Goal: Information Seeking & Learning: Learn about a topic

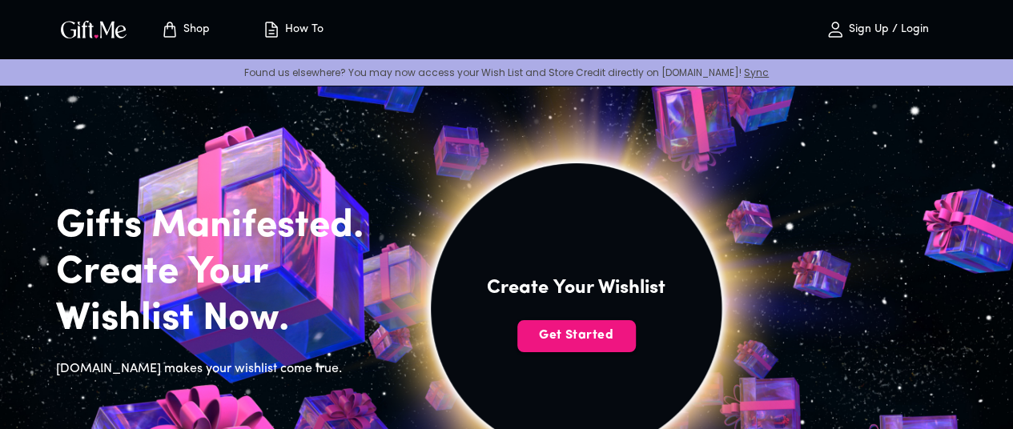
click at [317, 38] on span "How To" at bounding box center [292, 29] width 88 height 19
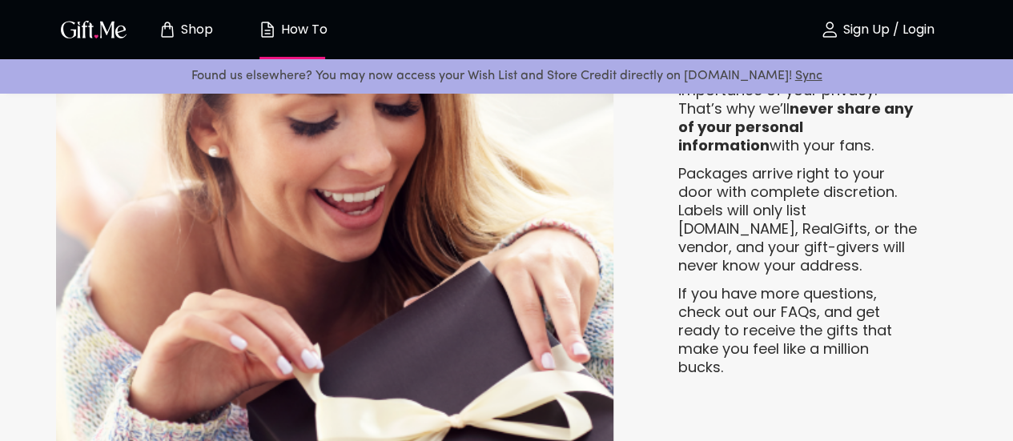
scroll to position [3387, 0]
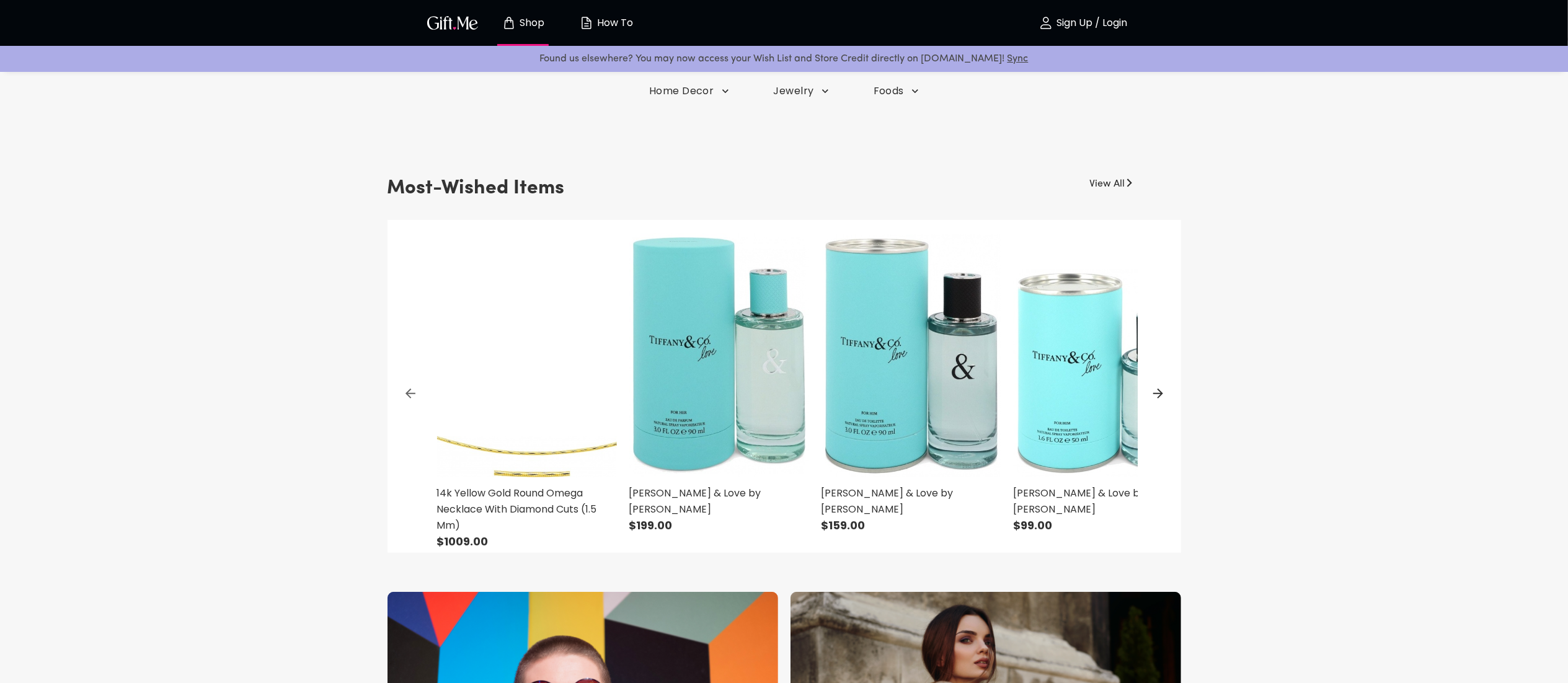
scroll to position [284, 0]
click at [784, 181] on link "View All" at bounding box center [1108, 183] width 36 height 20
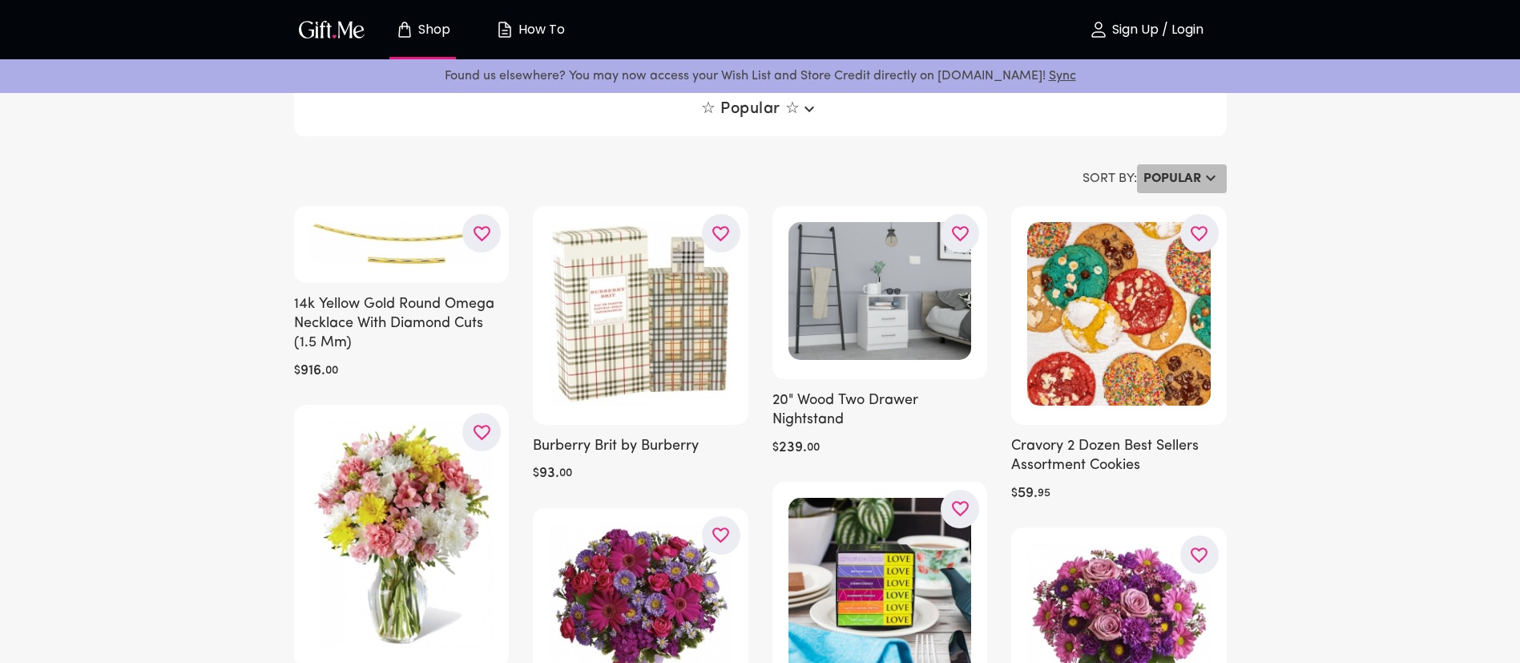
click at [1171, 178] on h6 "Popular" at bounding box center [1172, 178] width 58 height 19
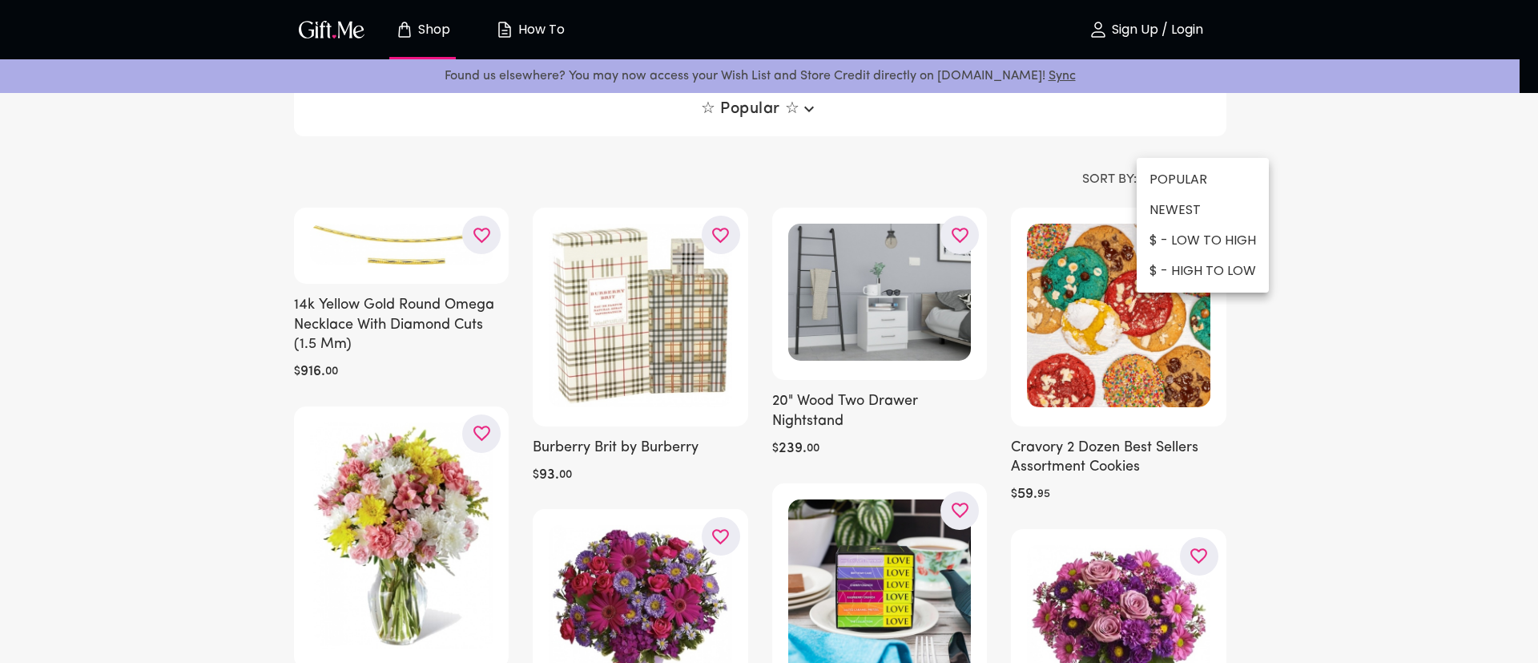
click at [1197, 265] on li "$ - HIGH TO LOW" at bounding box center [1203, 271] width 132 height 30
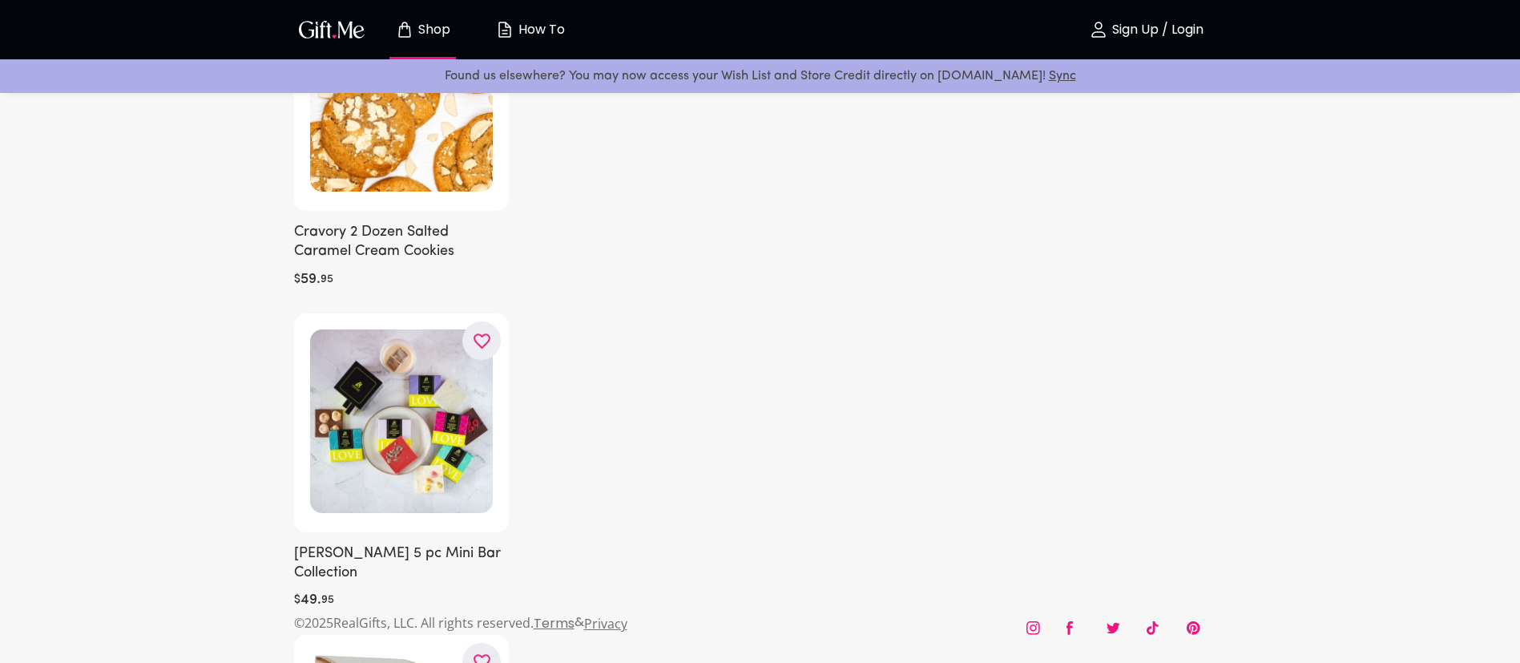
scroll to position [18004, 0]
